Goal: Information Seeking & Learning: Learn about a topic

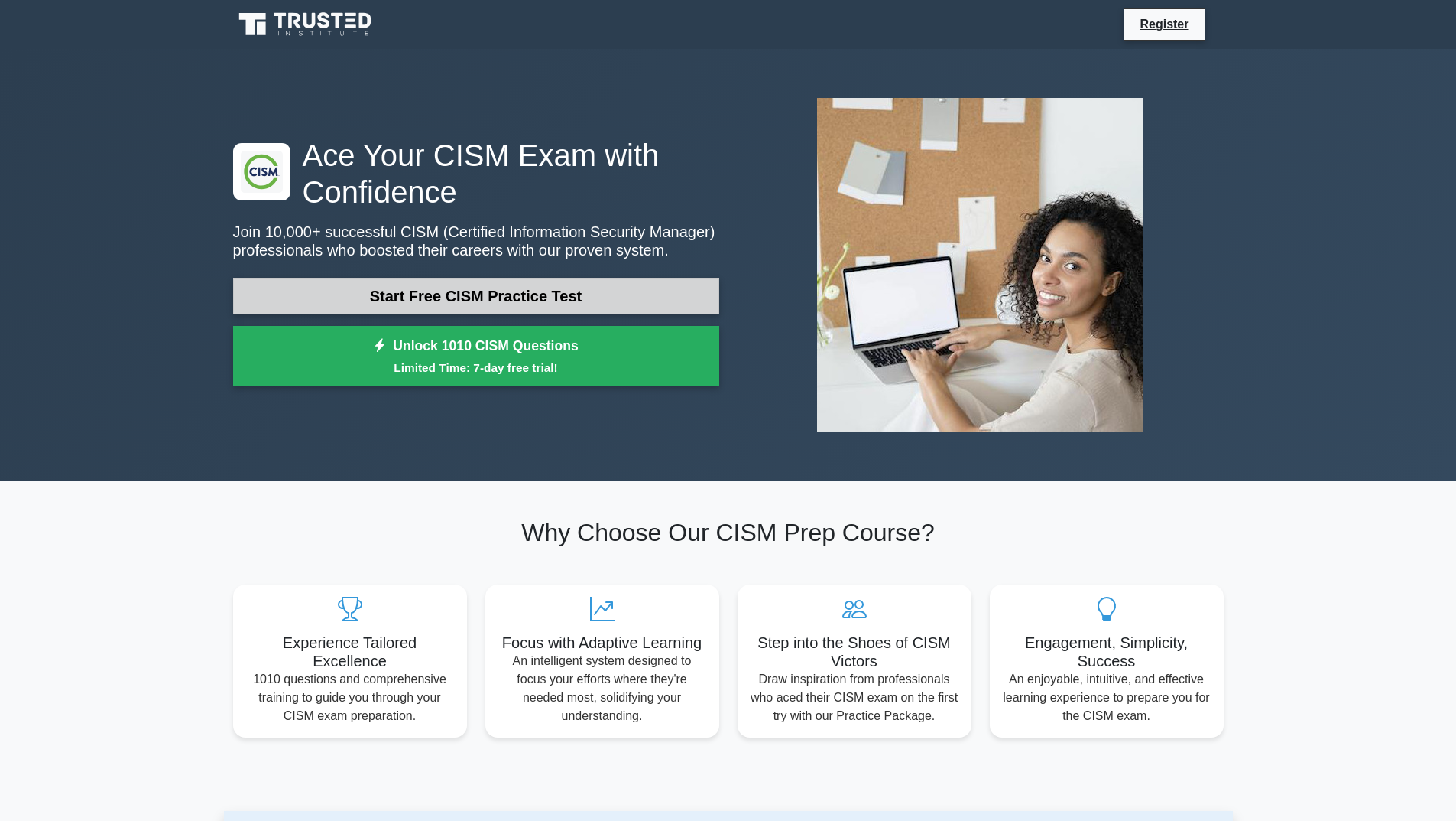
click at [395, 292] on link "Start Free CISM Practice Test" at bounding box center [476, 296] width 486 height 36
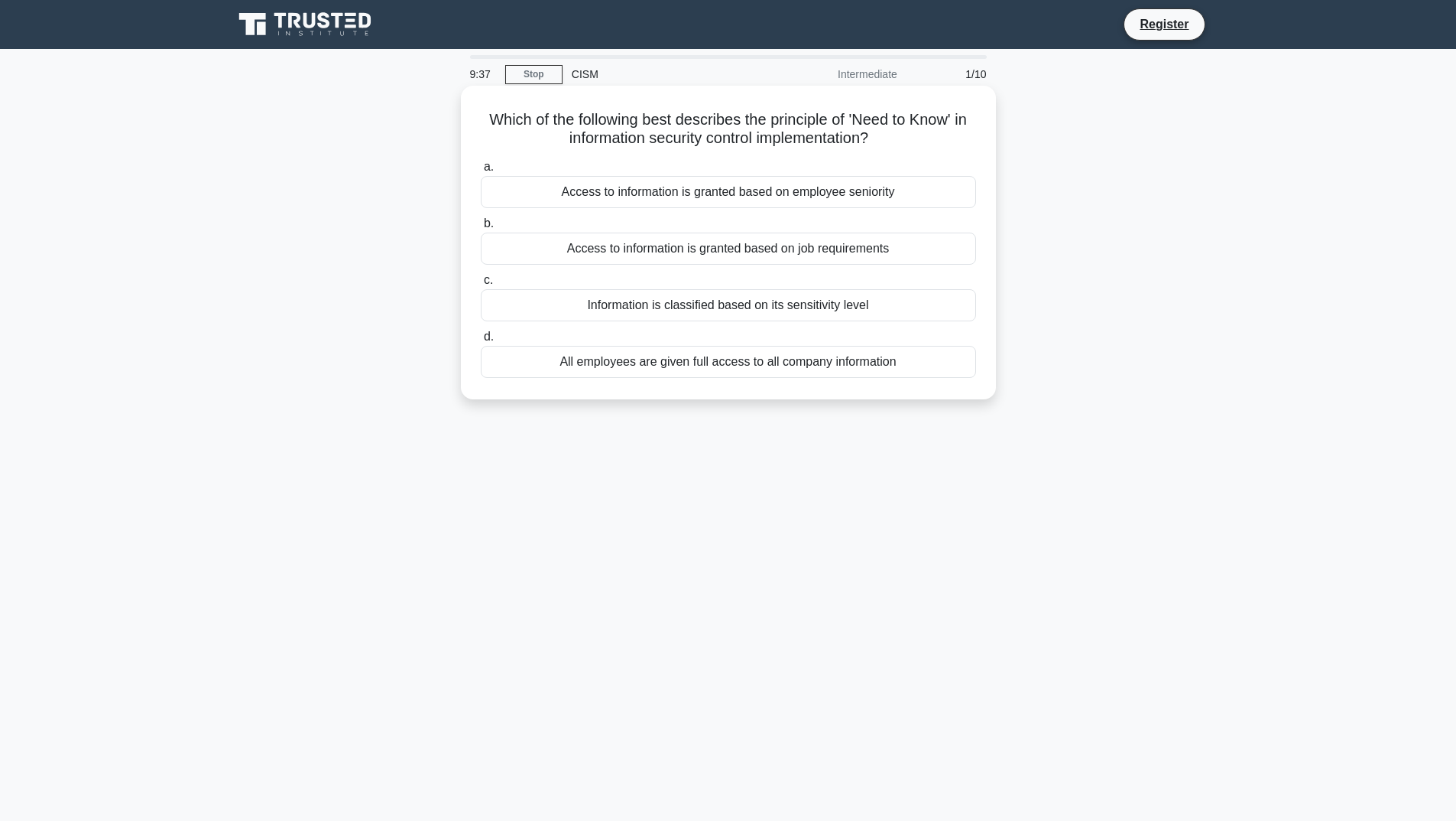
click at [648, 253] on div "Access to information is granted based on job requirements" at bounding box center [728, 248] width 495 height 32
click at [481, 228] on input "b. Access to information is granted based on job requirements" at bounding box center [481, 223] width 0 height 10
click at [726, 363] on div "Establishing a rigid hierarchy with clear lines of authority" at bounding box center [728, 362] width 495 height 32
click at [481, 342] on input "d. Establishing a rigid hierarchy with clear lines of authority" at bounding box center [481, 337] width 0 height 10
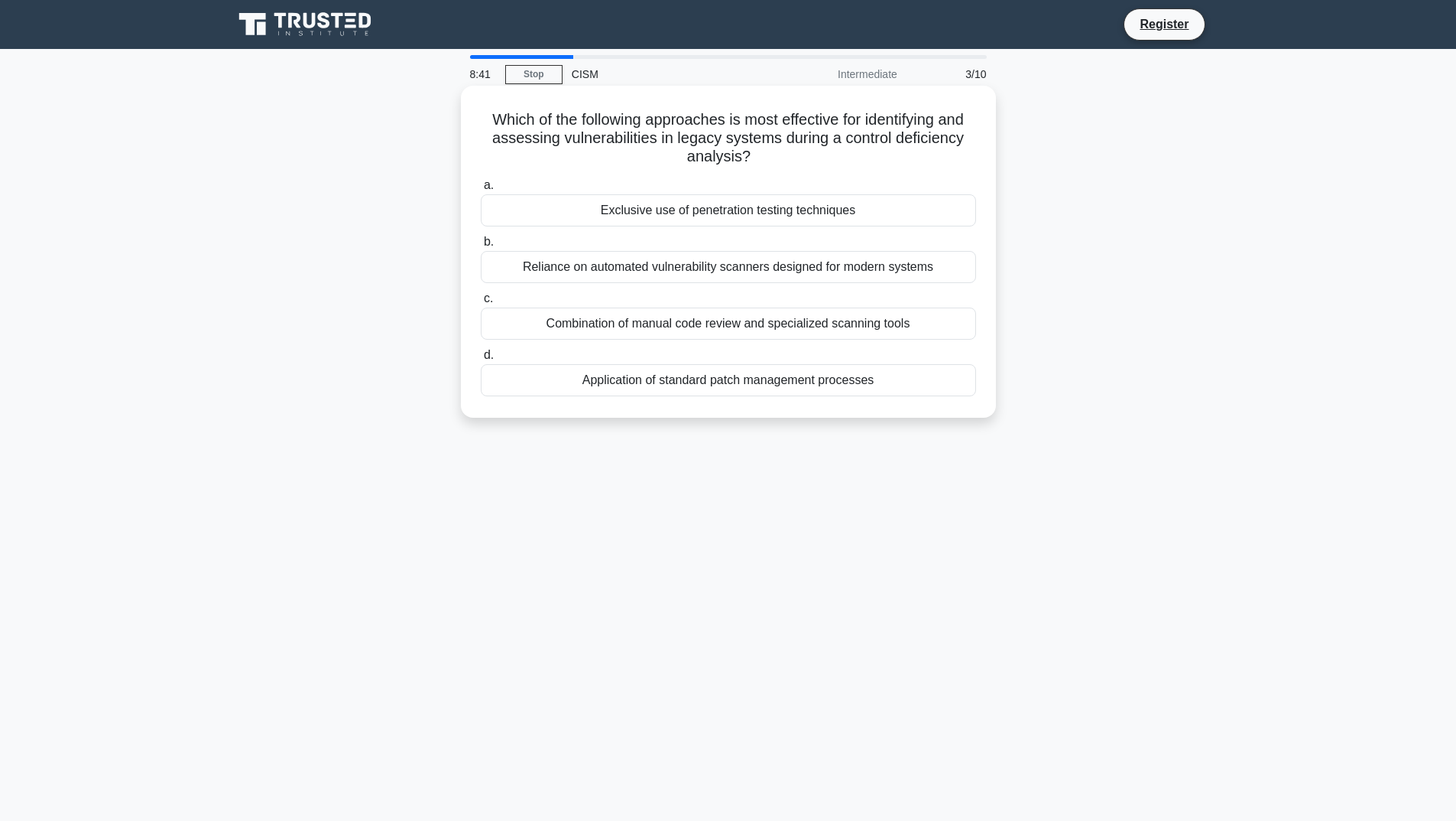
click at [613, 325] on div "Combination of manual code review and specialized scanning tools" at bounding box center [728, 323] width 495 height 32
click at [481, 304] on input "c. Combination of manual code review and specialized scanning tools" at bounding box center [481, 298] width 0 height 10
click at [743, 329] on div "Examining system logs for successful login attempts from authorized users" at bounding box center [728, 323] width 495 height 32
click at [481, 304] on input "c. Examining system logs for successful login attempts from authorized users" at bounding box center [481, 298] width 0 height 10
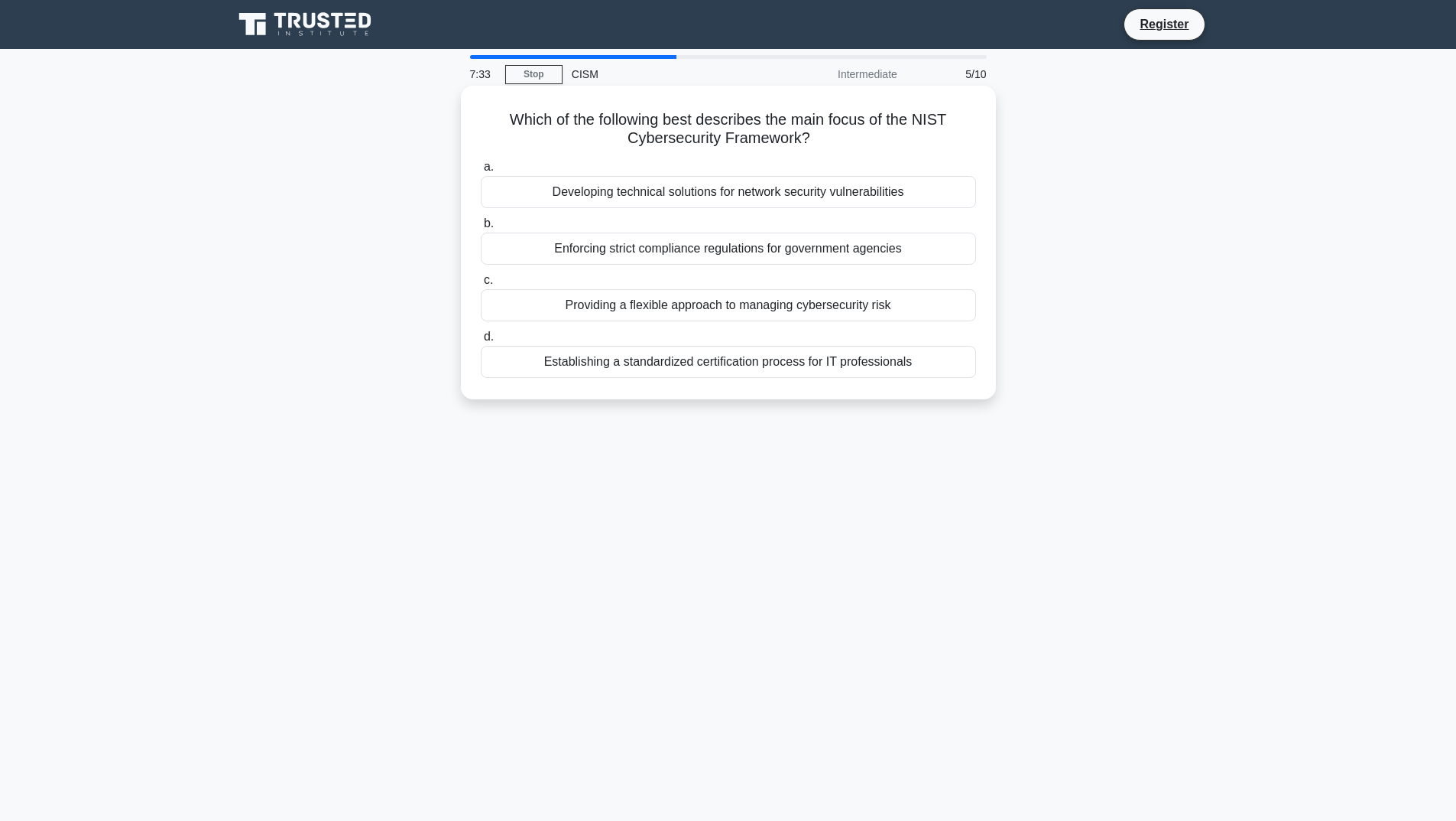
click at [757, 244] on div "Enforcing strict compliance regulations for government agencies" at bounding box center [728, 248] width 495 height 32
click at [481, 228] on input "b. Enforcing strict compliance regulations for government agencies" at bounding box center [481, 223] width 0 height 10
click at [629, 312] on div "Focusing exclusively on high-impact risks while disregarding low-probability ev…" at bounding box center [728, 305] width 495 height 32
click at [481, 285] on input "c. Focusing exclusively on high-impact risks while disregarding low-probability…" at bounding box center [481, 279] width 0 height 10
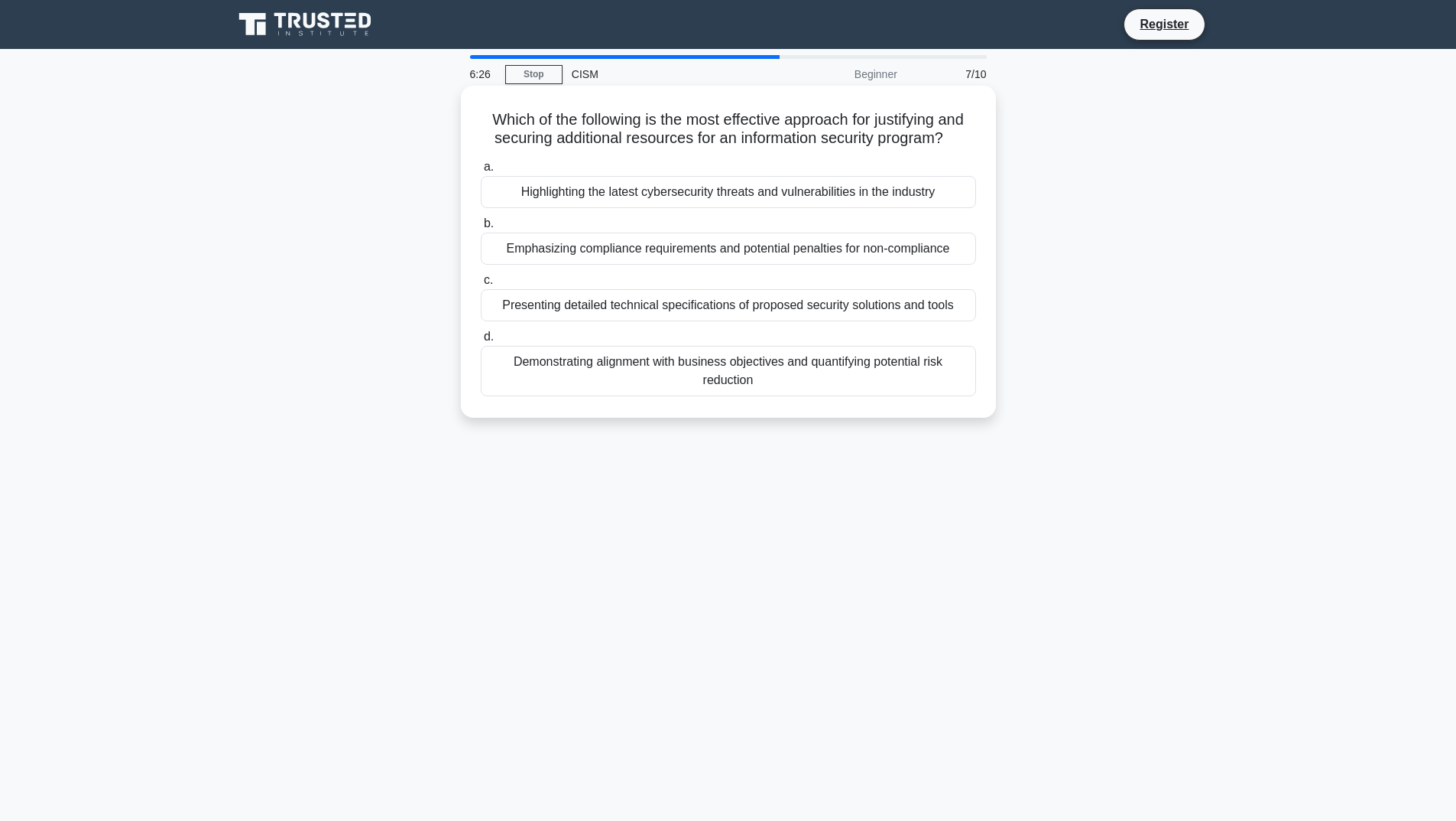
click at [683, 366] on div "Demonstrating alignment with business objectives and quantifying potential risk…" at bounding box center [728, 371] width 495 height 50
click at [481, 342] on input "d. Demonstrating alignment with business objectives and quantifying potential r…" at bounding box center [481, 337] width 0 height 10
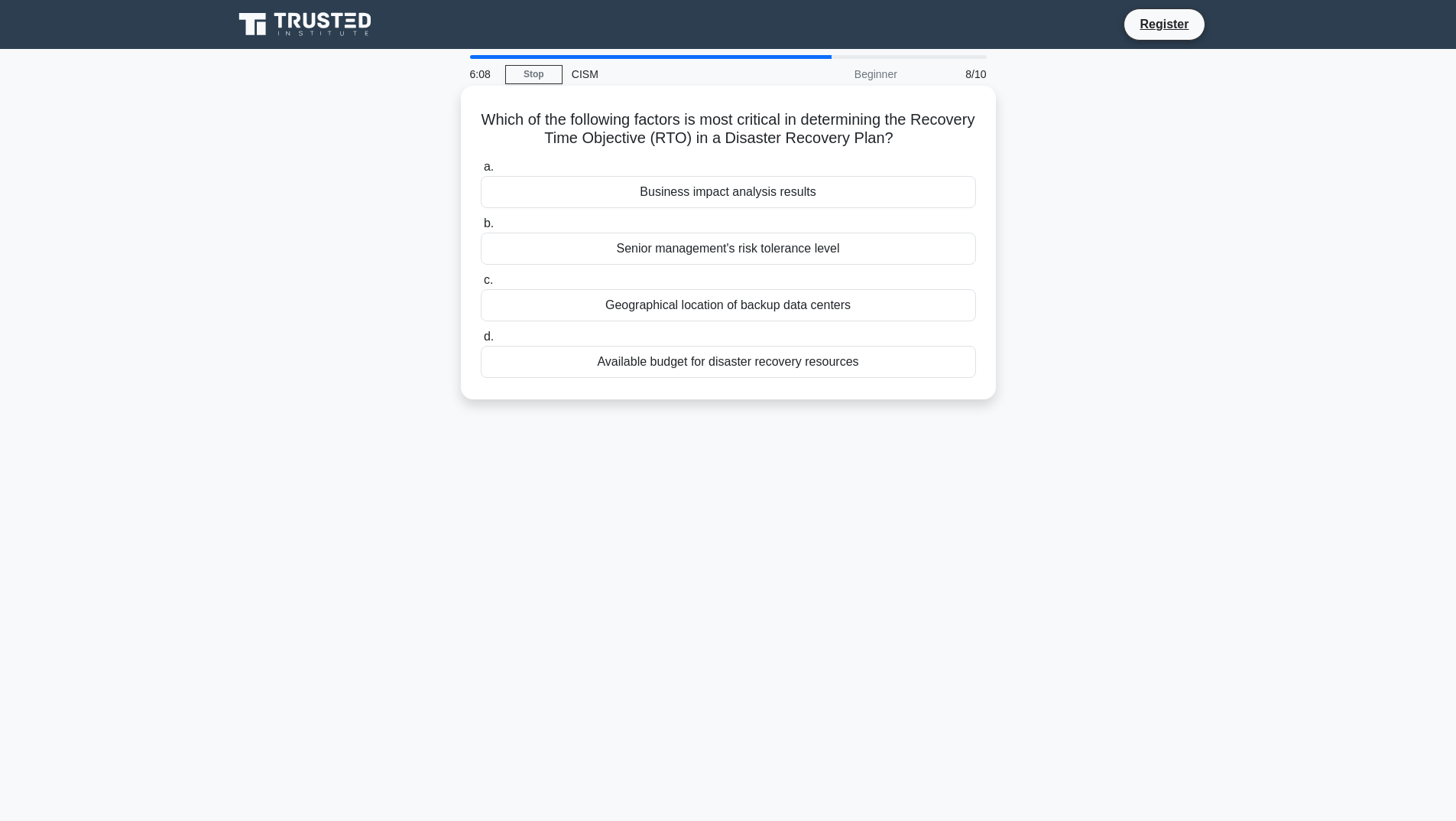
click at [730, 196] on div "Business impact analysis results" at bounding box center [728, 191] width 495 height 32
click at [481, 172] on input "a. Business impact analysis results" at bounding box center [481, 166] width 0 height 10
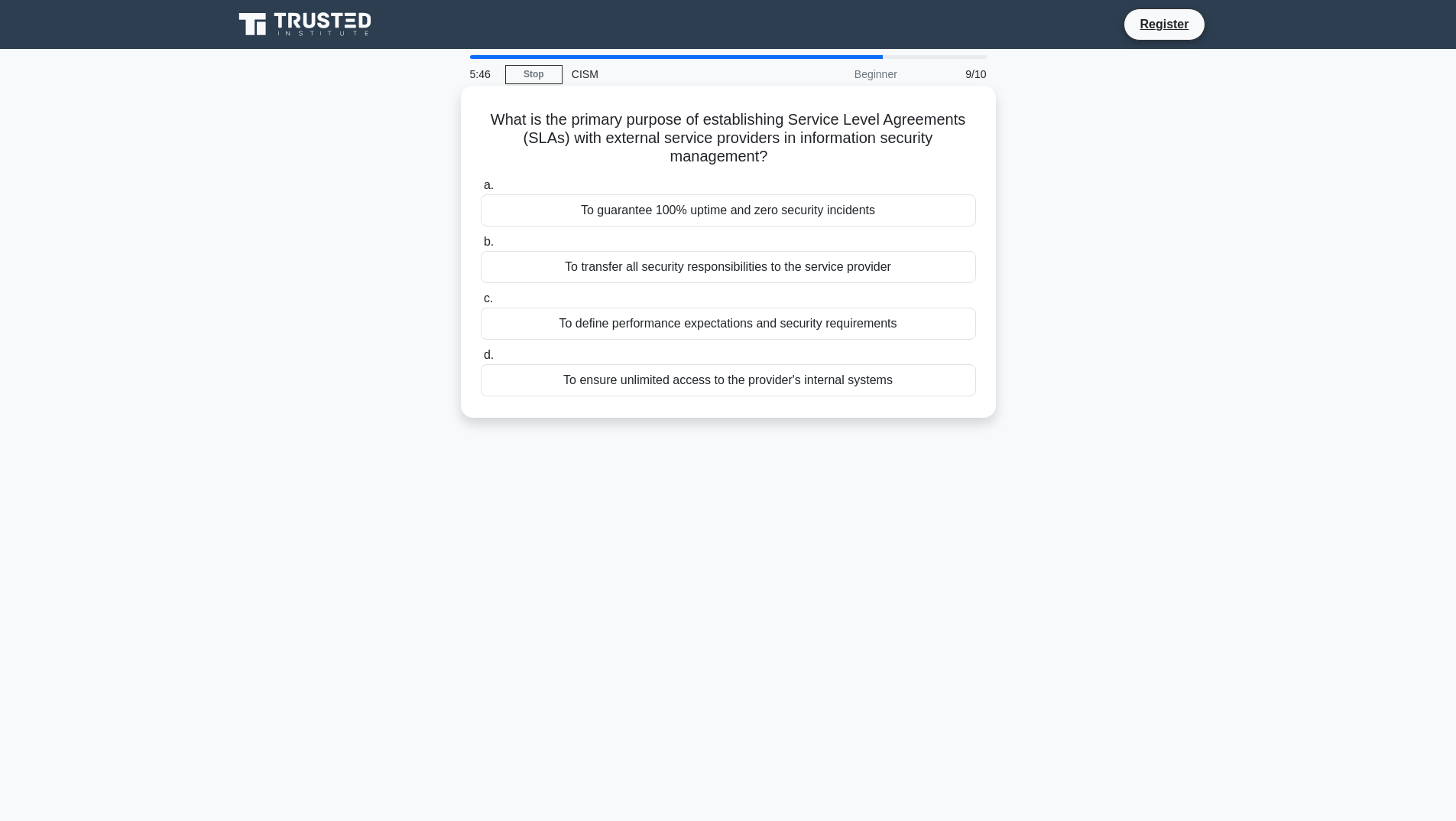
click at [734, 273] on div "To transfer all security responsibilities to the service provider" at bounding box center [728, 266] width 495 height 32
click at [481, 247] on input "b. To transfer all security responsibilities to the service provider" at bounding box center [481, 241] width 0 height 10
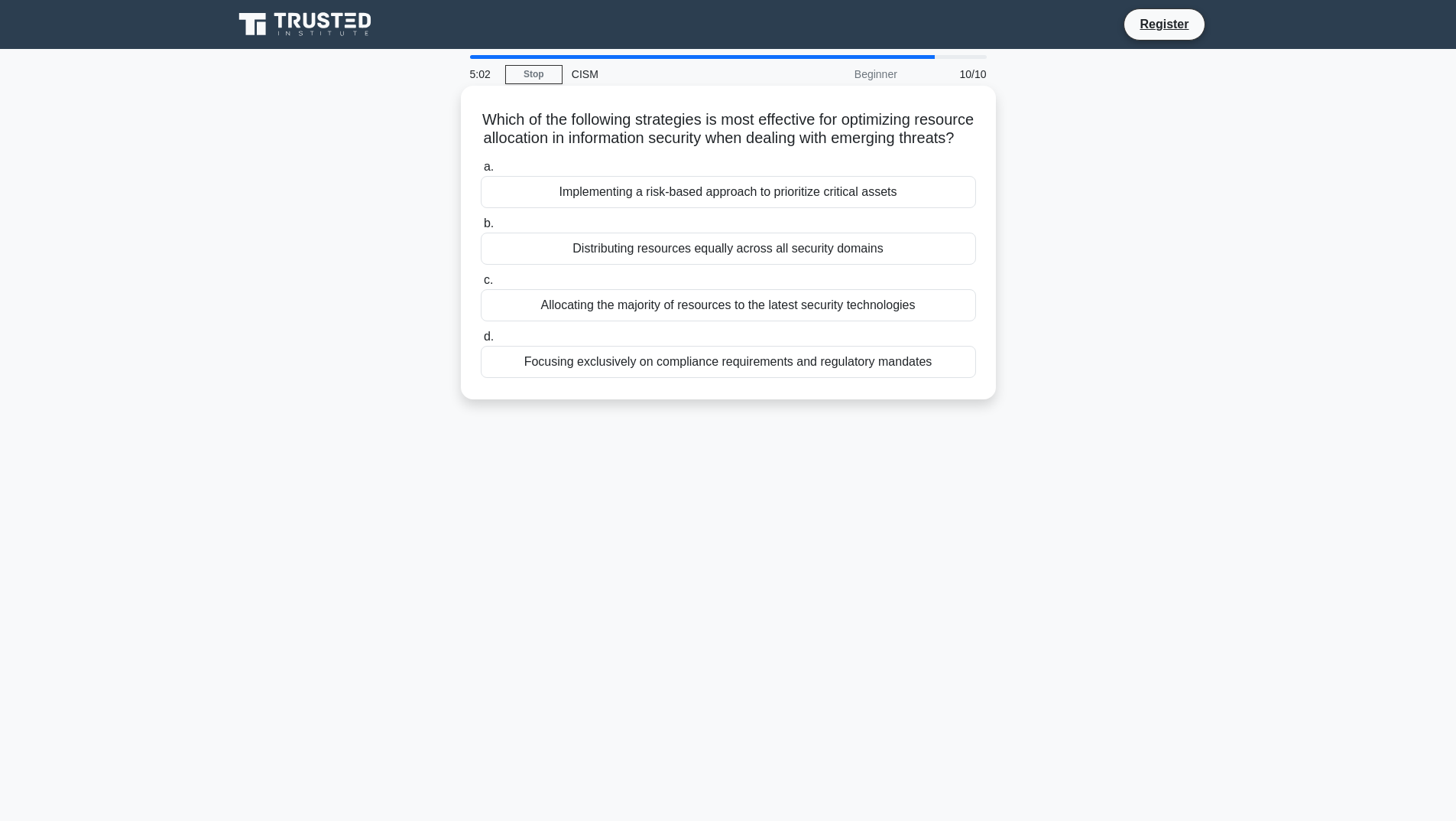
click at [706, 208] on div "Implementing a risk-based approach to prioritize critical assets" at bounding box center [728, 191] width 495 height 32
click at [481, 172] on input "a. Implementing a risk-based approach to prioritize critical assets" at bounding box center [481, 166] width 0 height 10
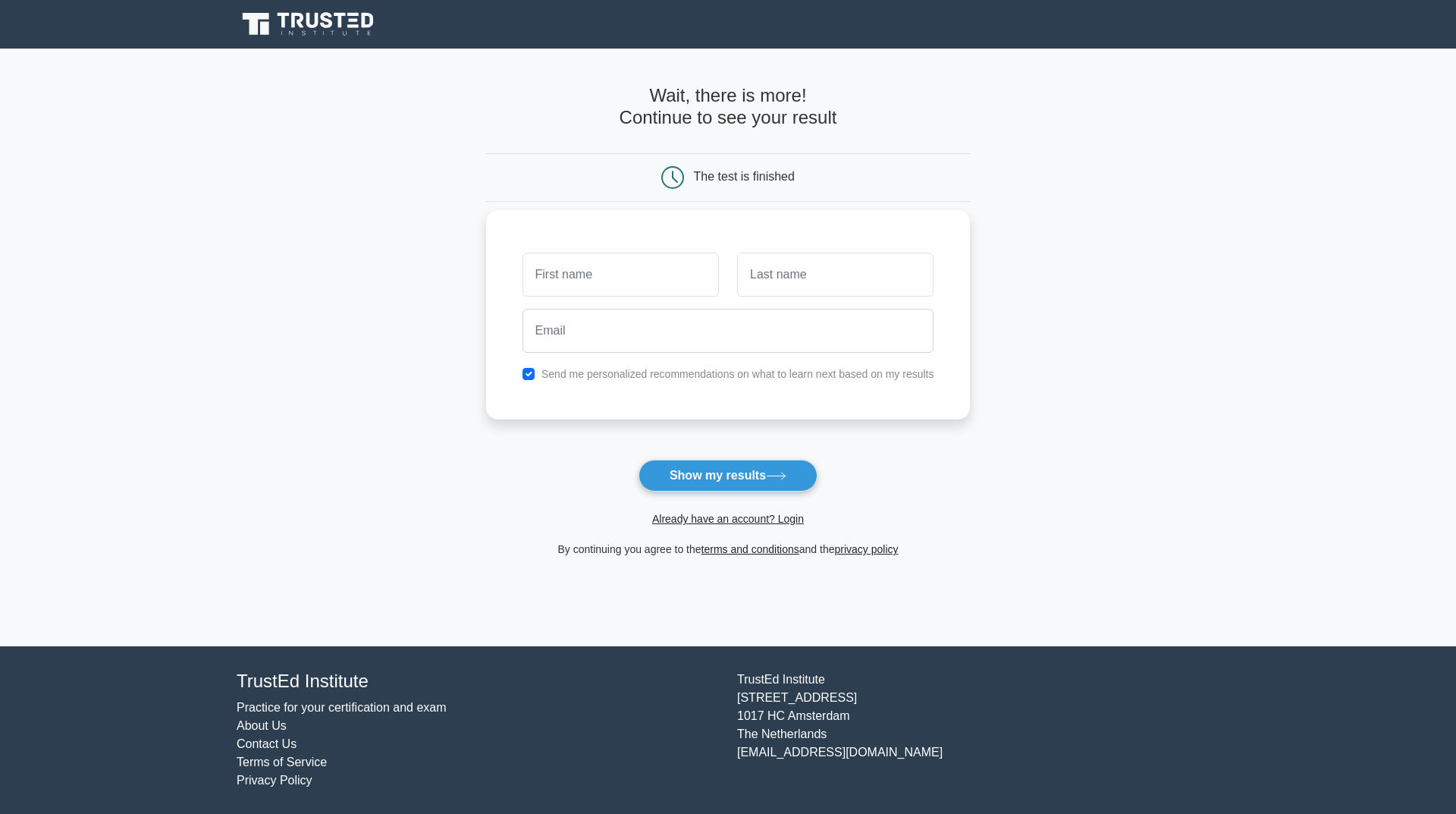
click at [676, 270] on input "text" at bounding box center [620, 274] width 196 height 44
type input "Ameeq"
click at [786, 286] on input "text" at bounding box center [834, 274] width 196 height 44
type input "Rao"
click at [736, 342] on input "email" at bounding box center [728, 330] width 412 height 44
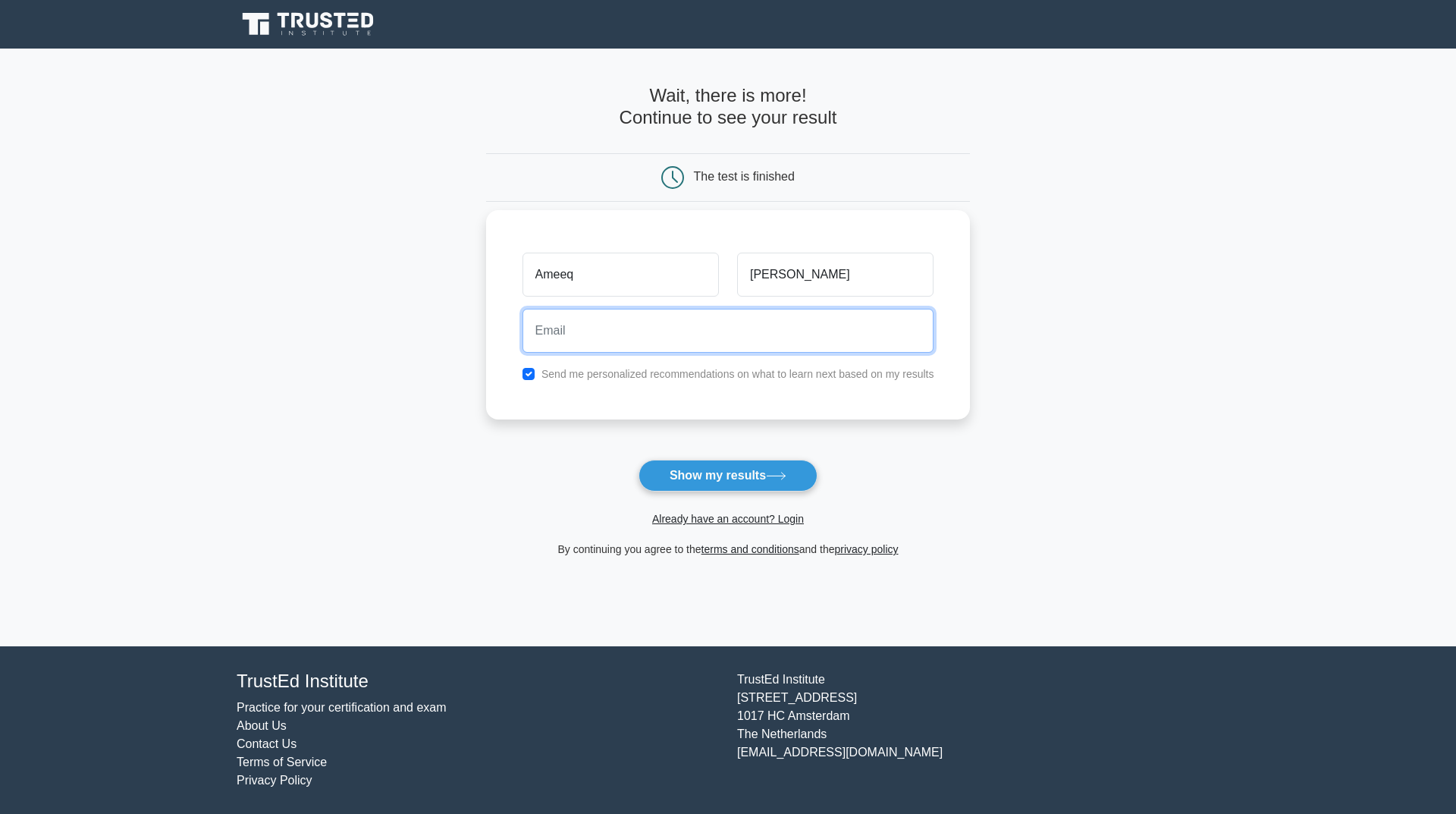
type input "raoameeq@gmail.com"
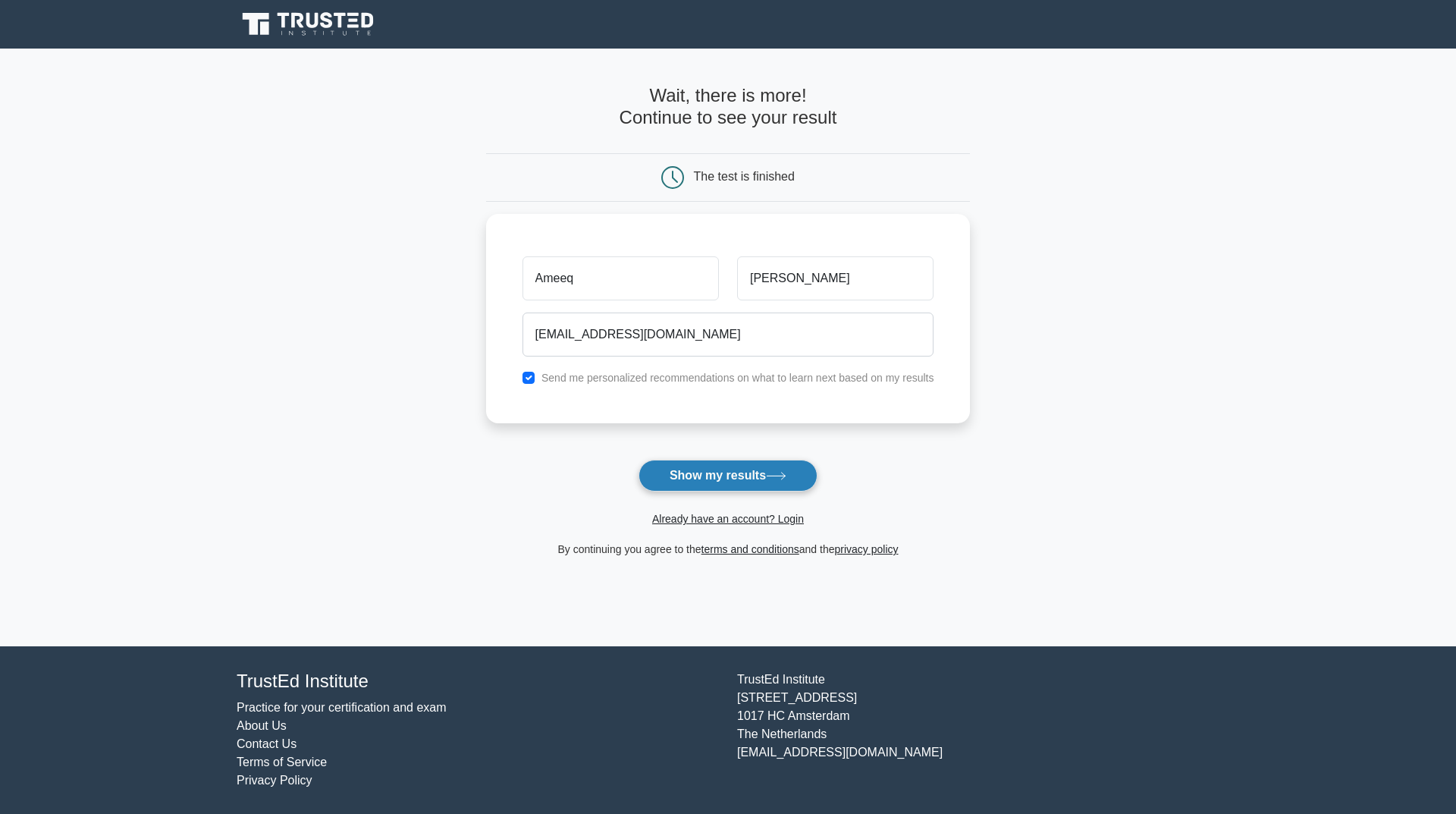
click at [705, 468] on button "Show my results" at bounding box center [727, 475] width 179 height 32
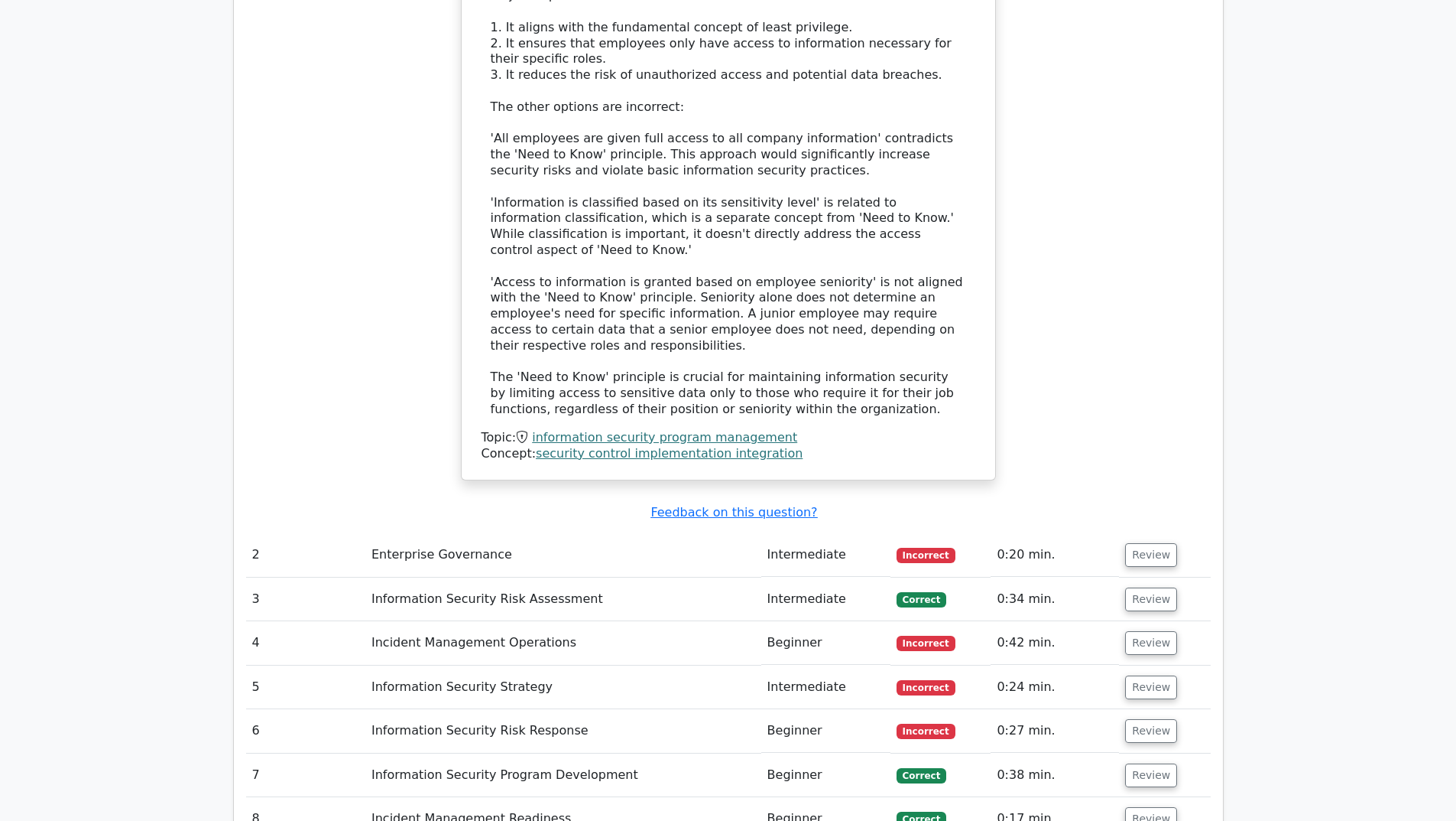
scroll to position [1836, 0]
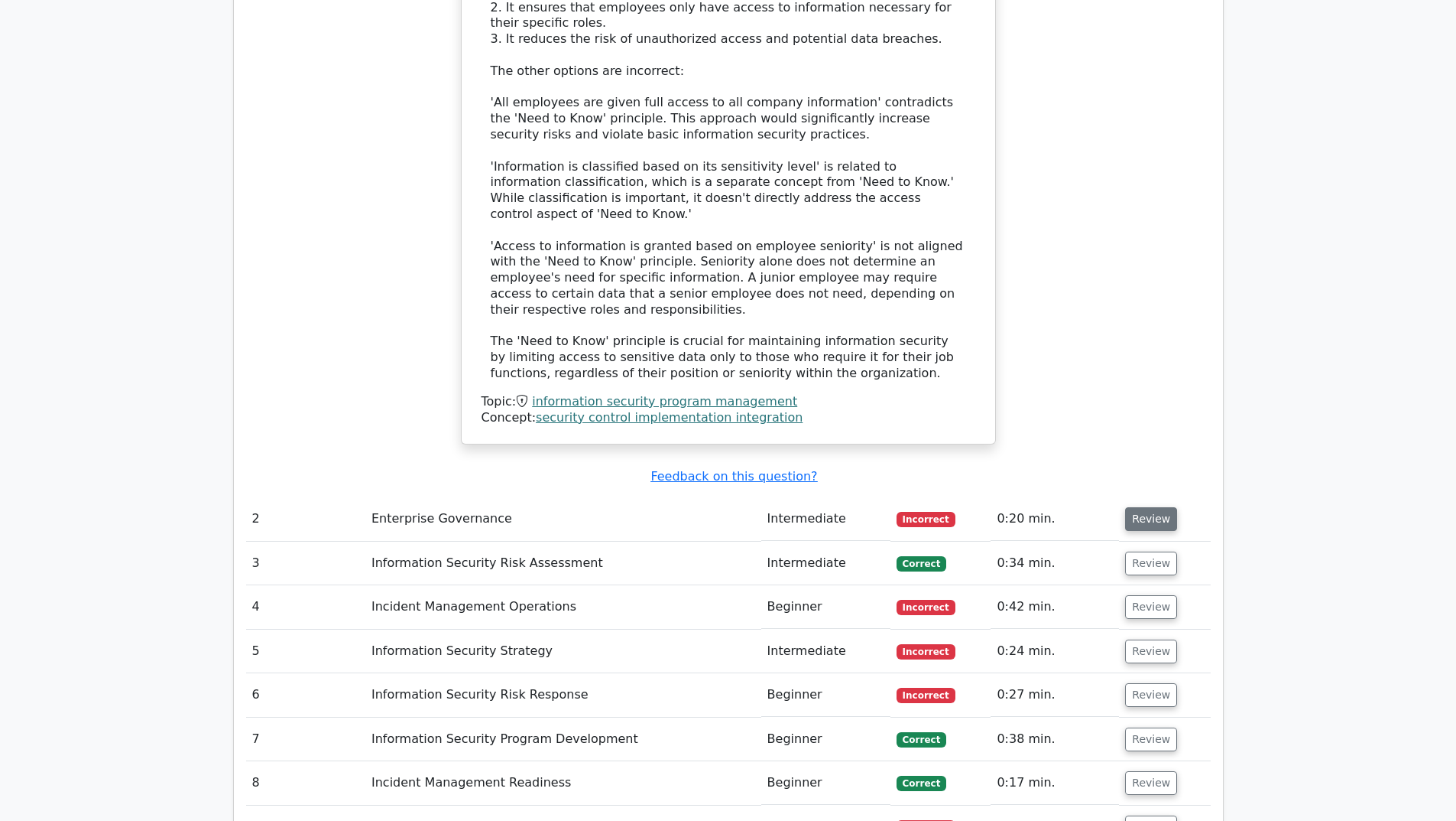
click at [1146, 507] on button "Review" at bounding box center [1152, 518] width 52 height 23
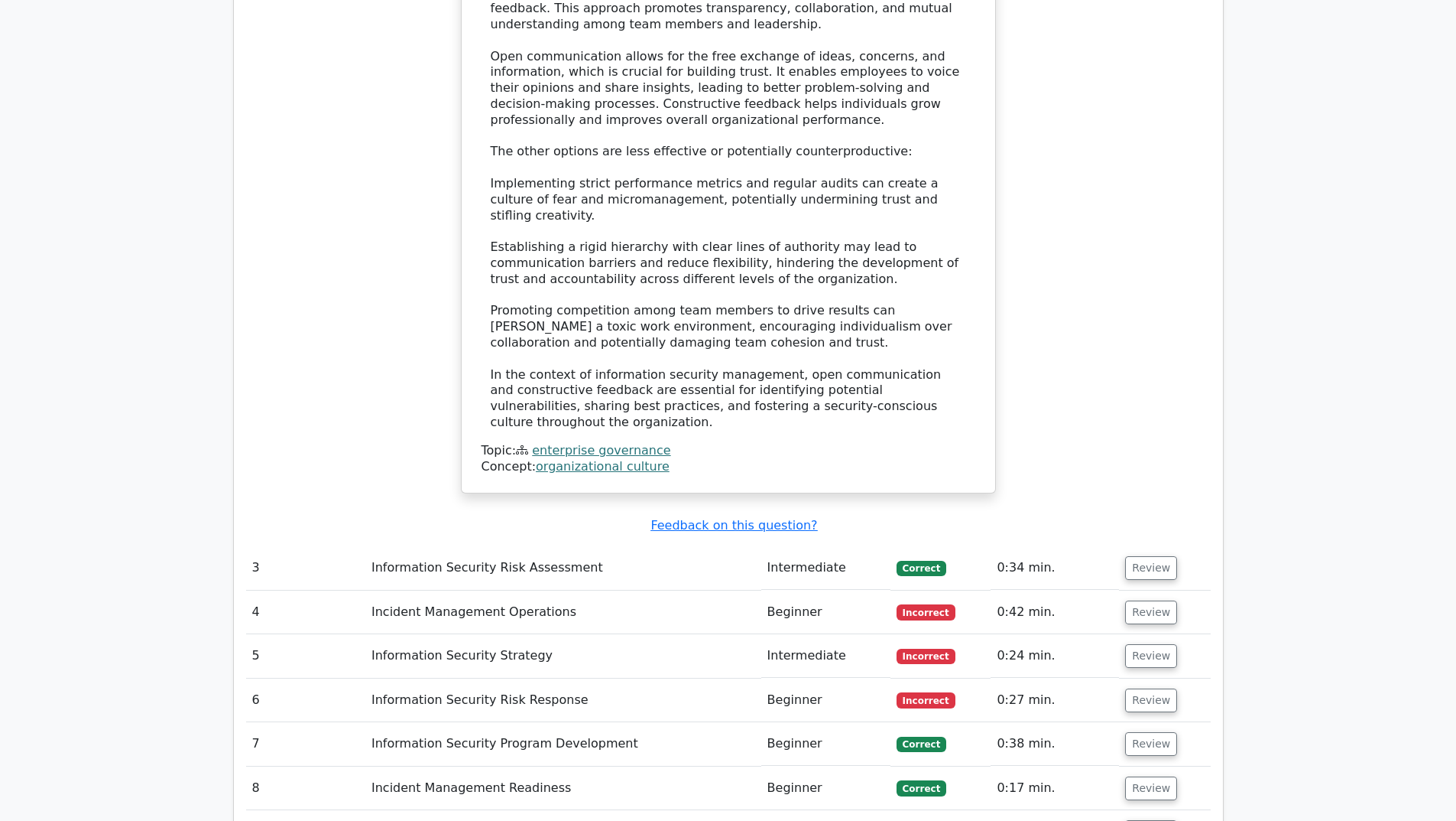
scroll to position [2831, 0]
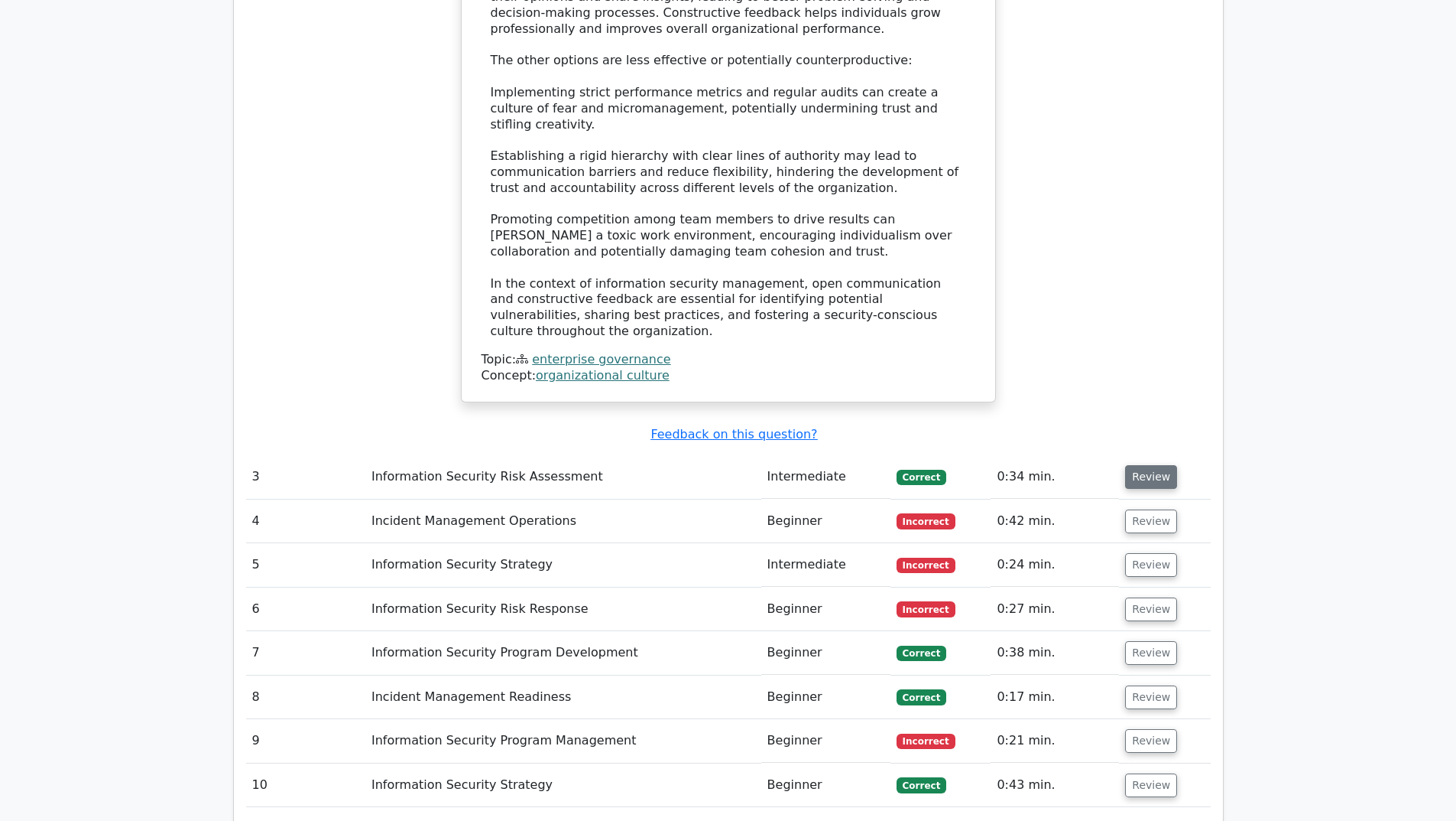
click at [1143, 465] on button "Review" at bounding box center [1152, 477] width 52 height 23
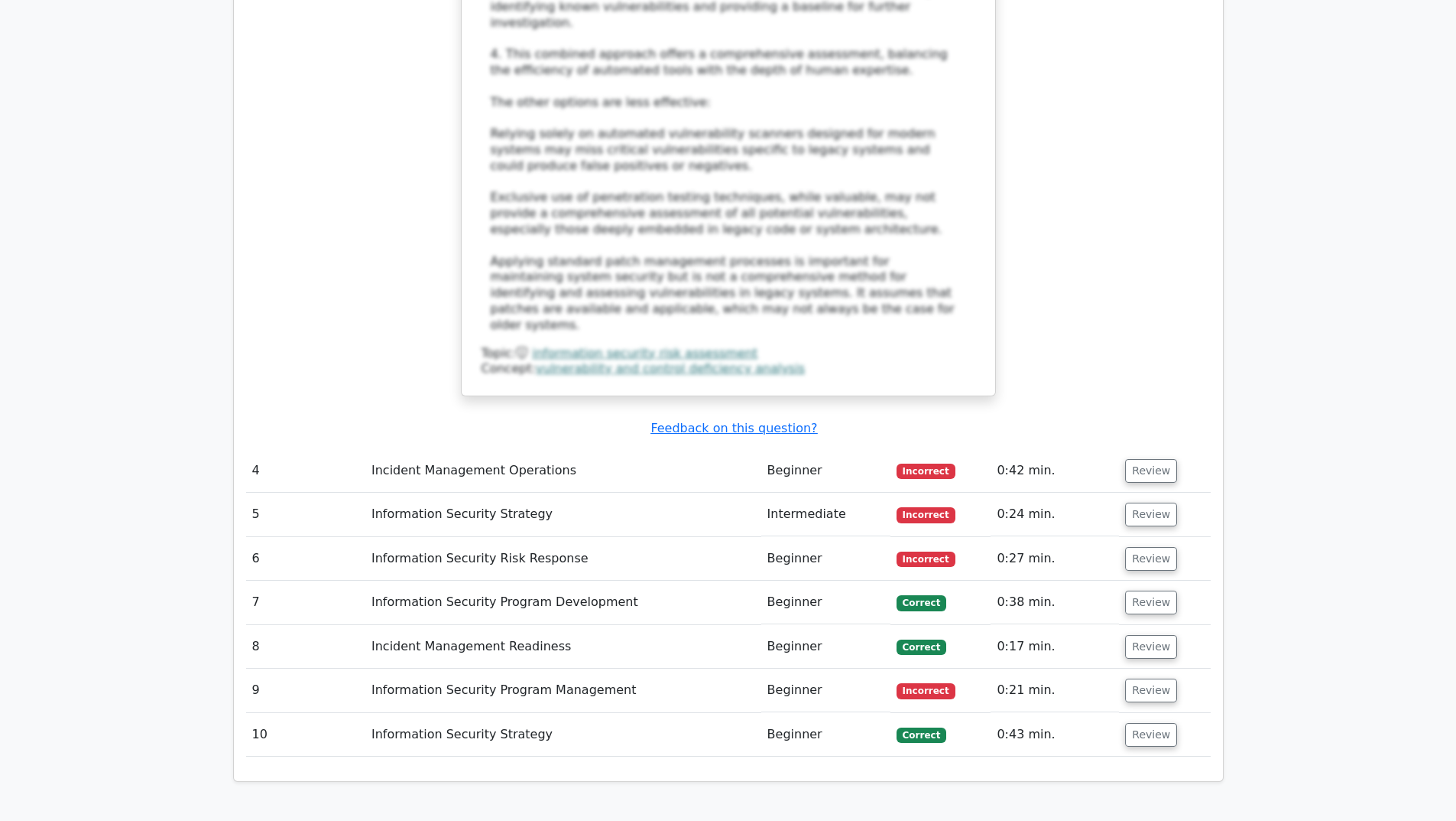
scroll to position [3978, 0]
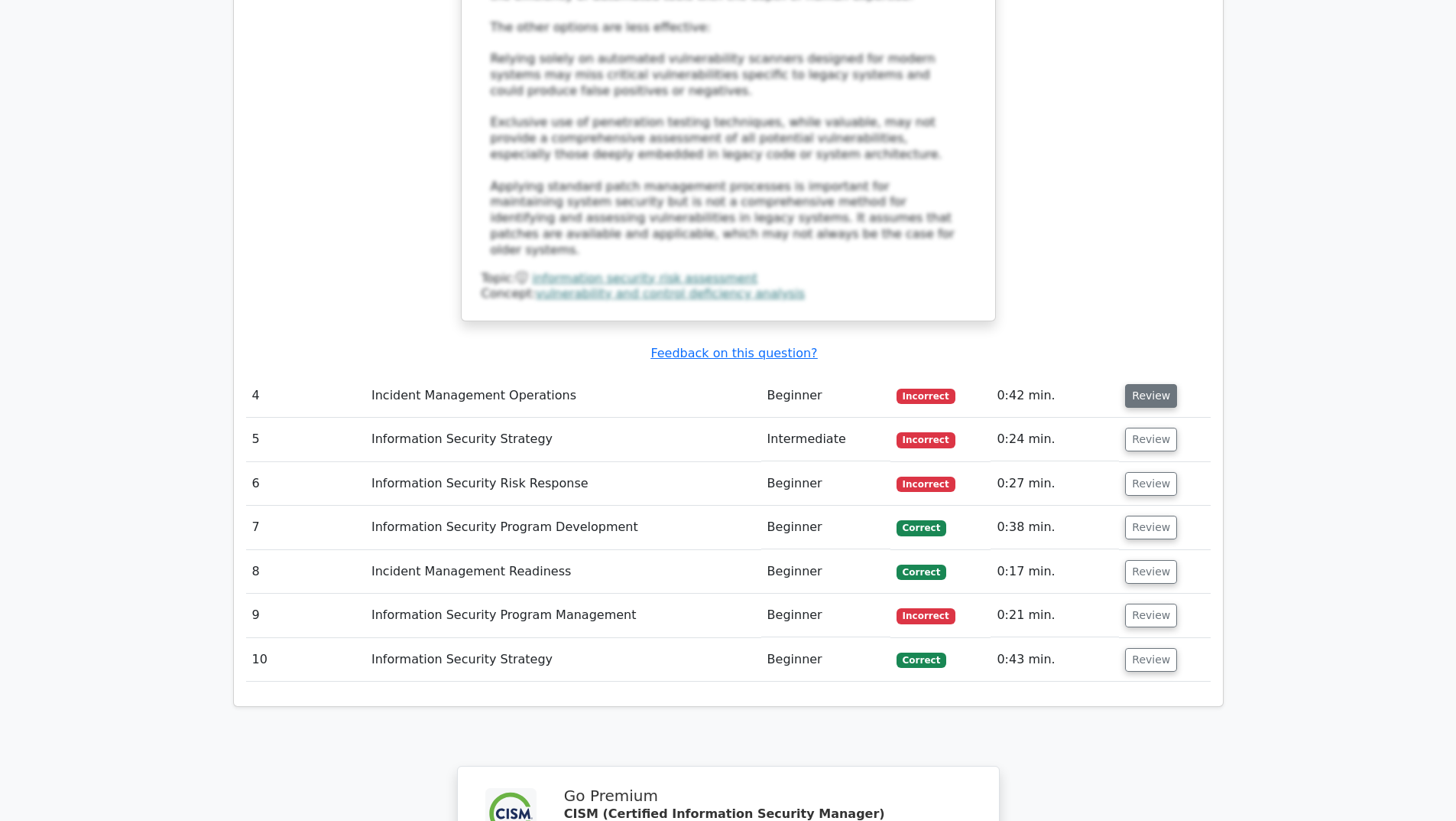
click at [1146, 384] on button "Review" at bounding box center [1152, 395] width 52 height 23
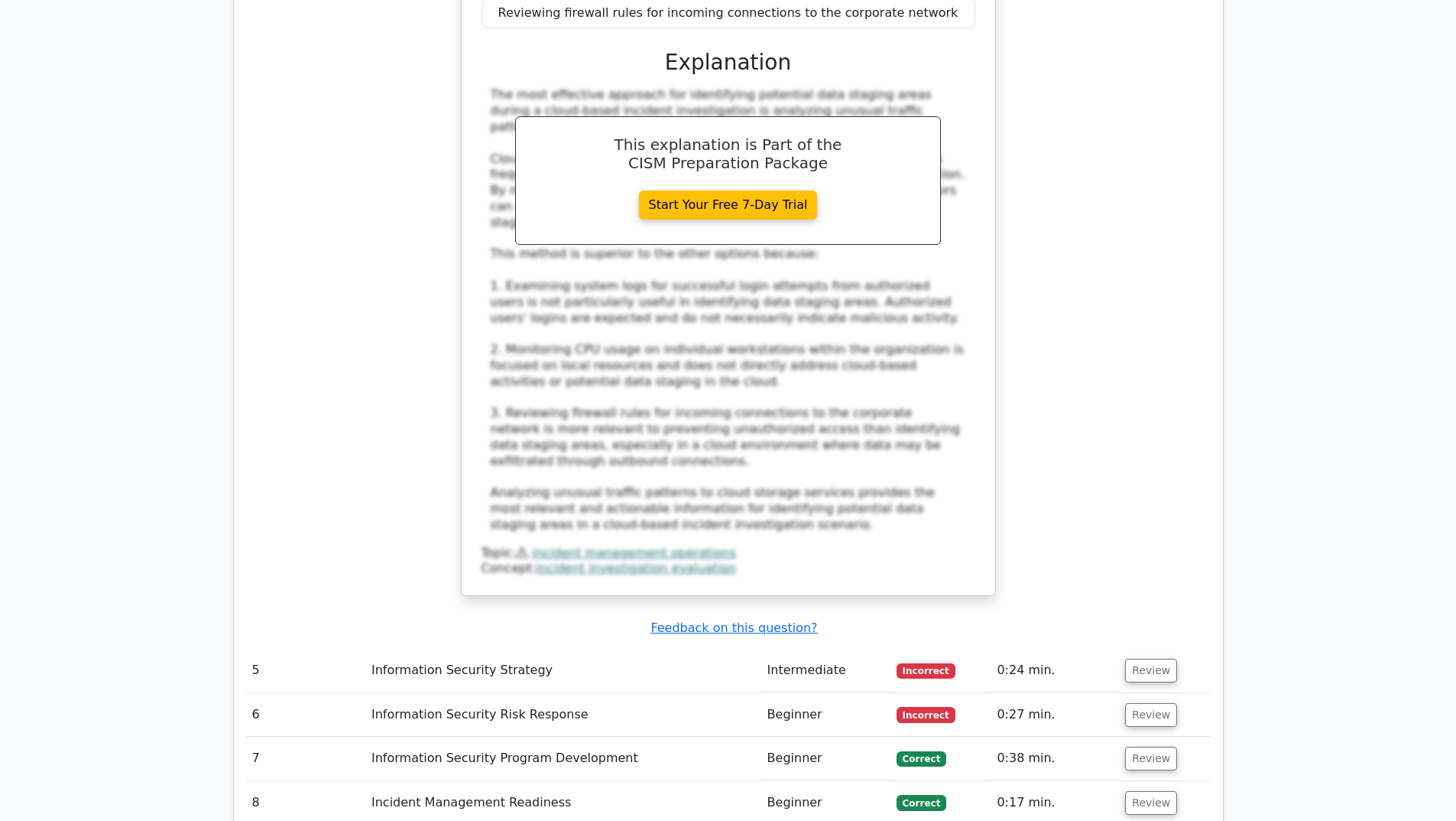
scroll to position [4666, 0]
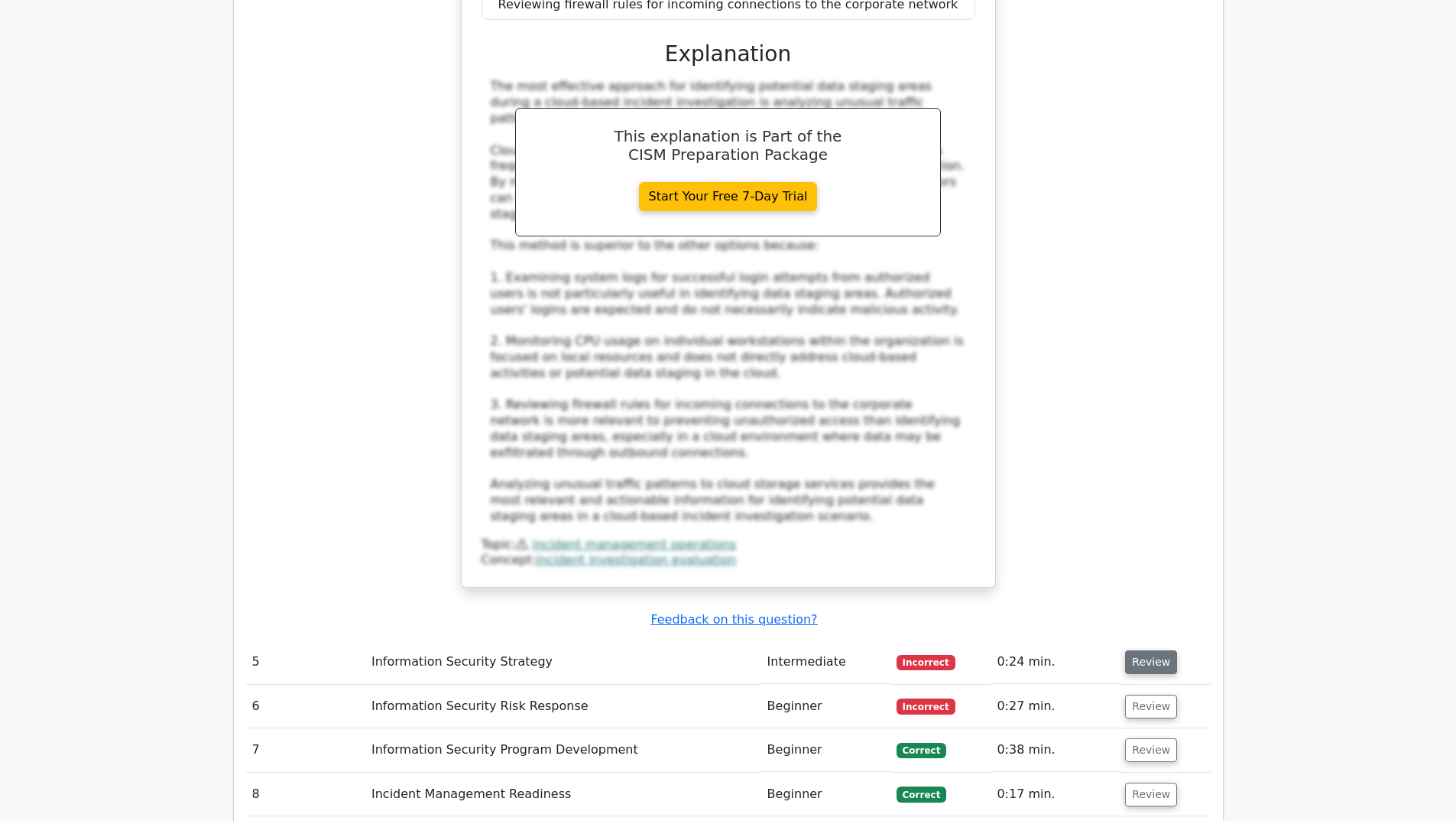
click at [1133, 651] on button "Review" at bounding box center [1152, 662] width 52 height 23
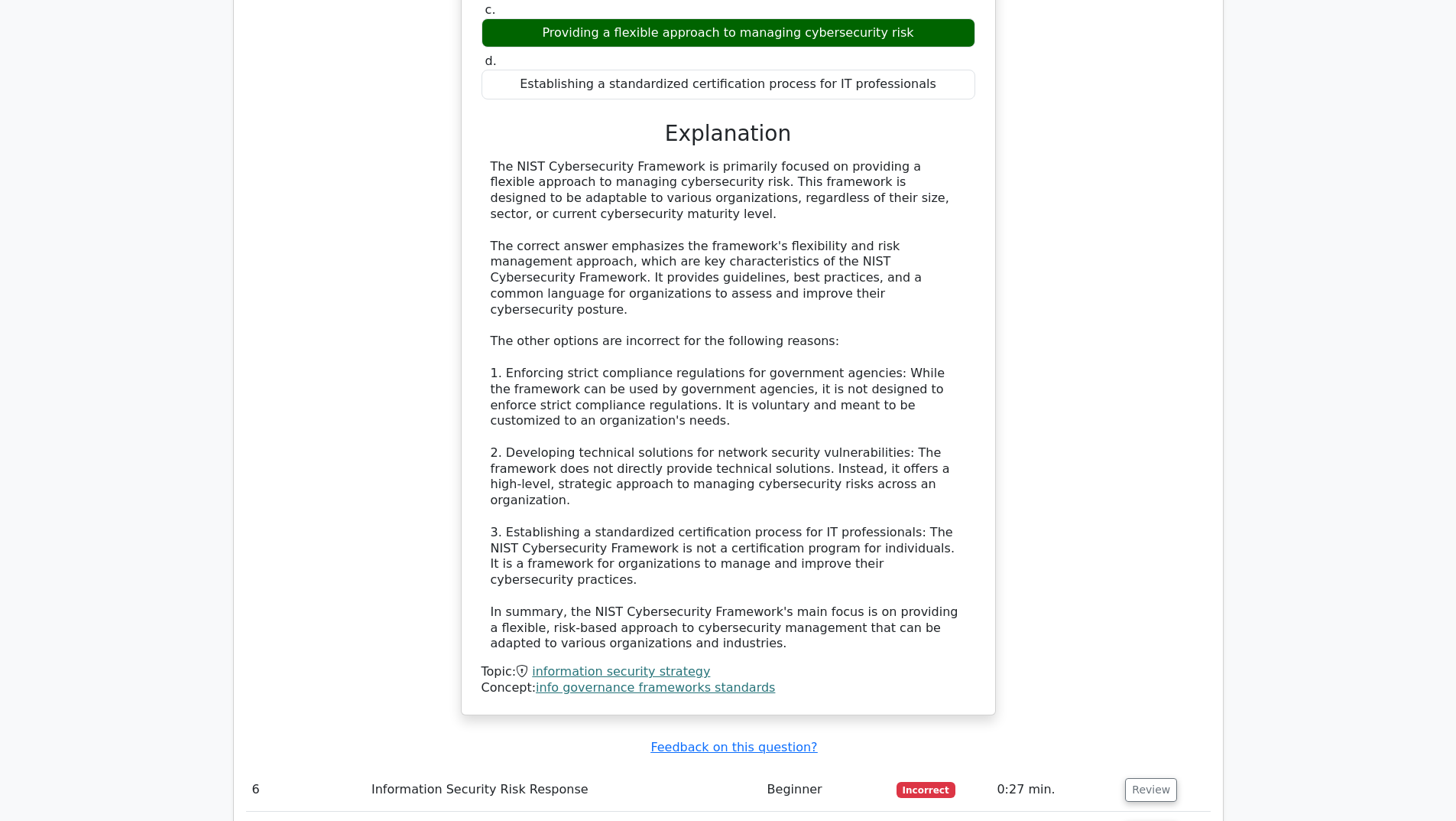
scroll to position [5584, 0]
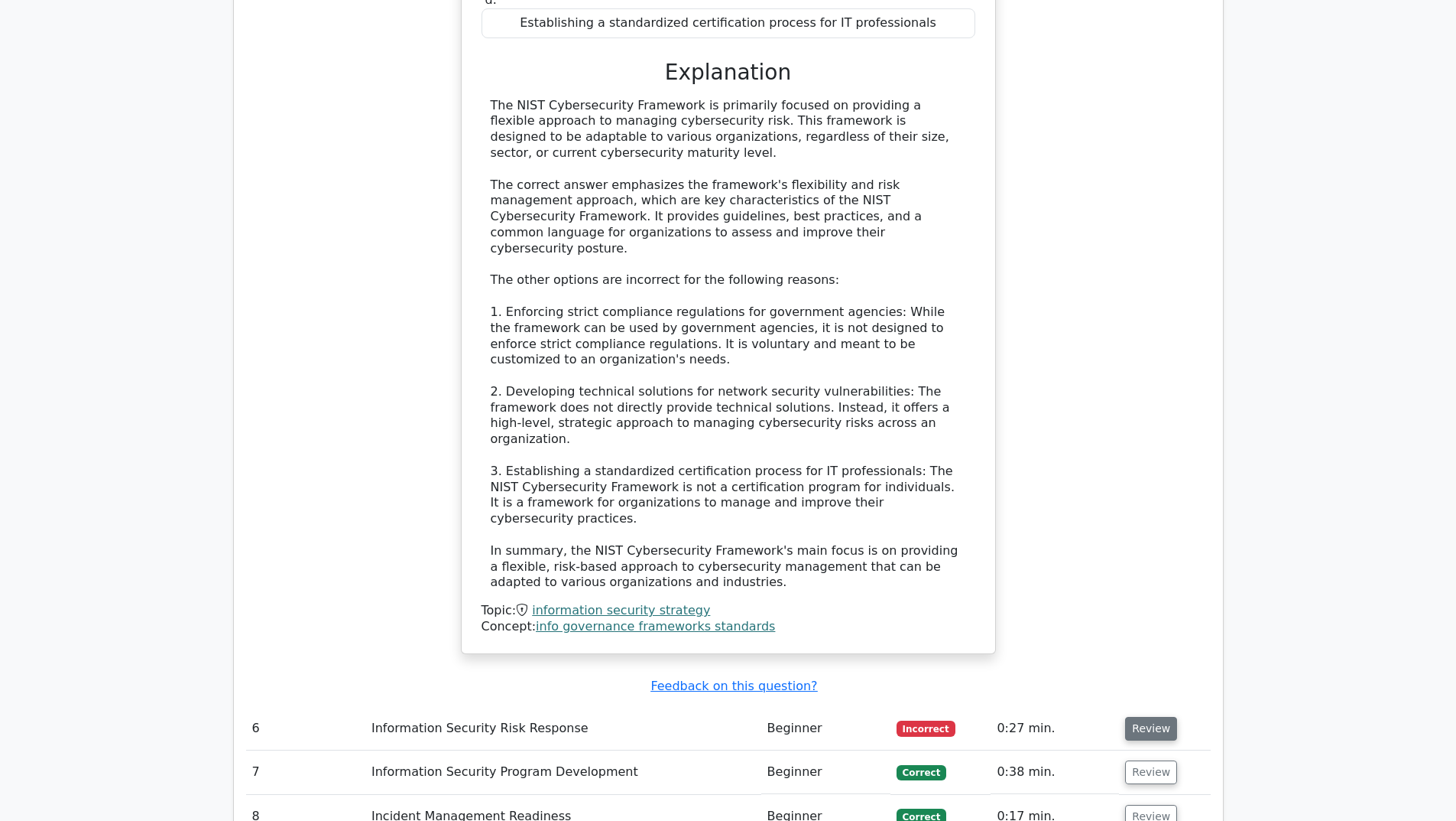
click at [1136, 716] on button "Review" at bounding box center [1152, 728] width 52 height 23
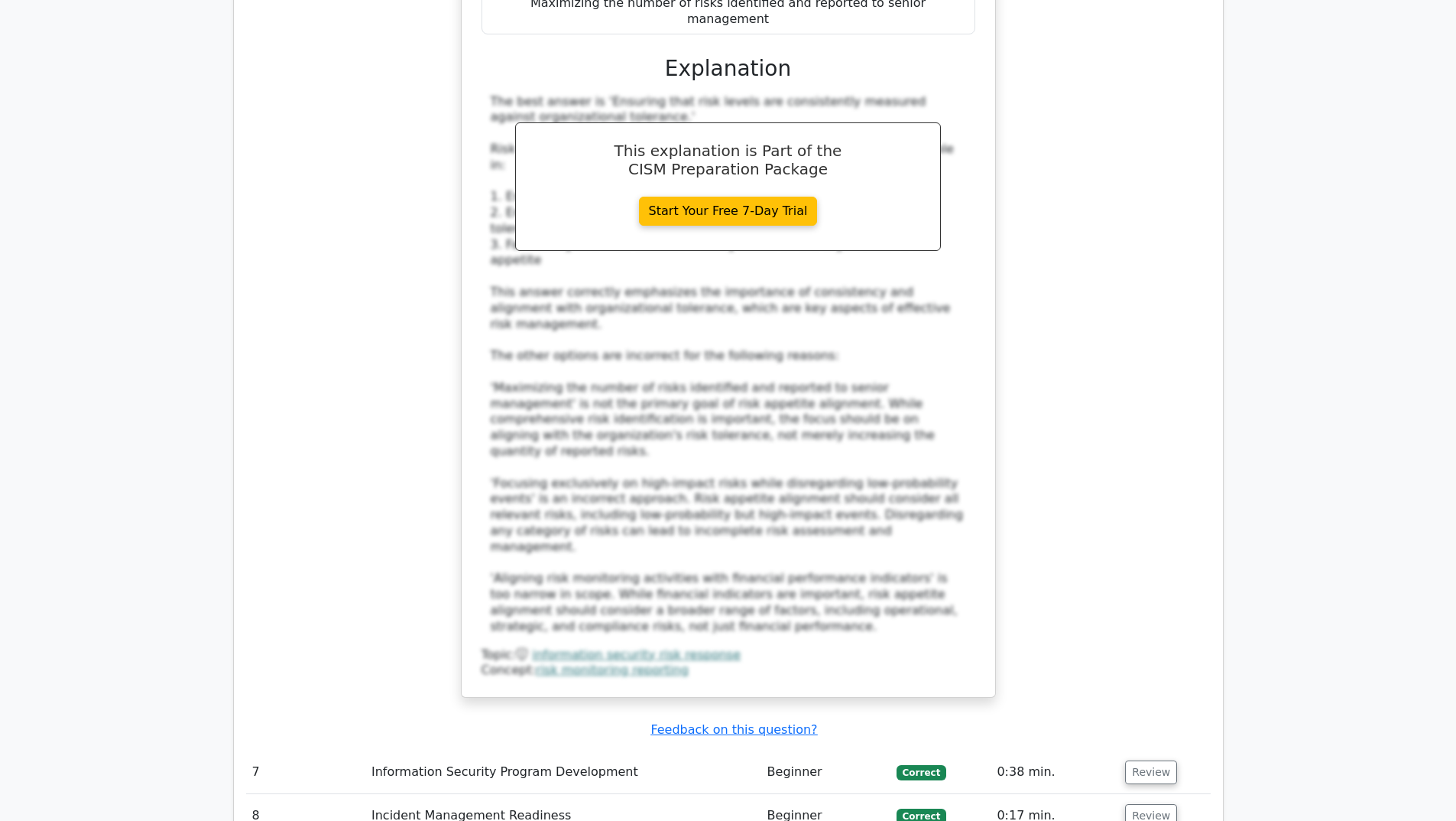
scroll to position [6655, 0]
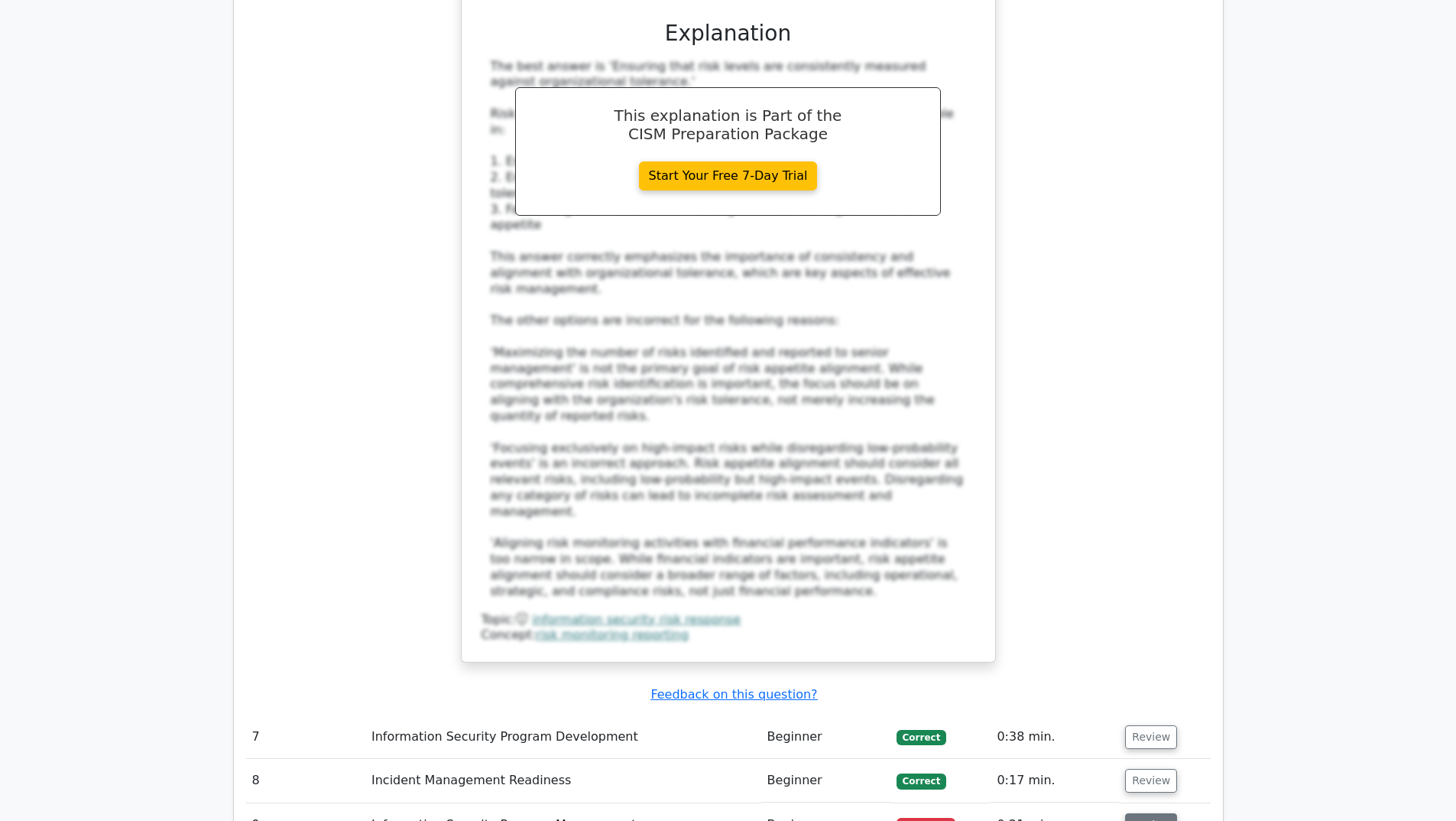
click at [1145, 813] on button "Review" at bounding box center [1152, 824] width 52 height 23
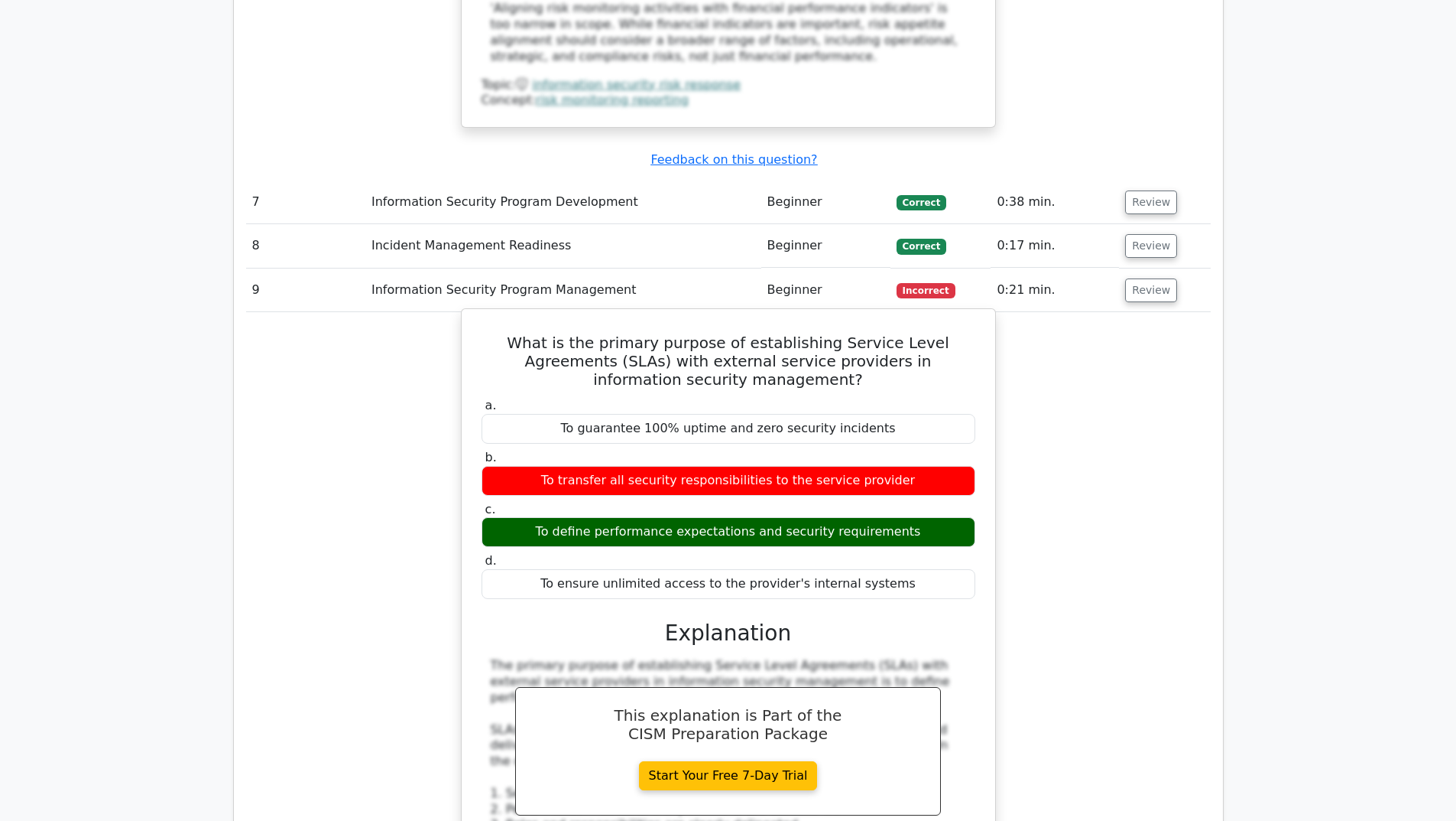
scroll to position [7191, 0]
